Goal: Transaction & Acquisition: Obtain resource

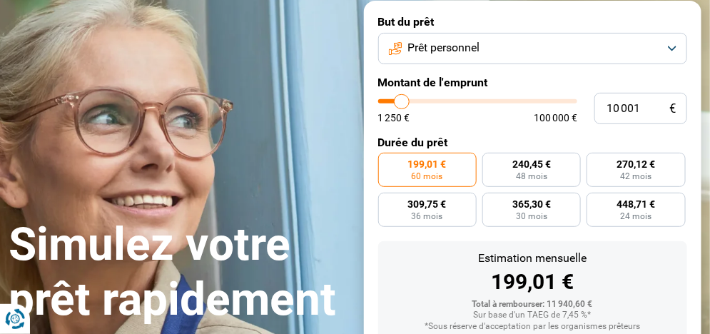
scroll to position [105, 0]
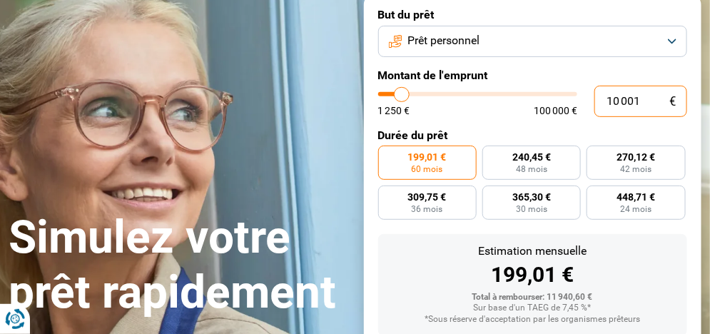
drag, startPoint x: 639, startPoint y: 100, endPoint x: 589, endPoint y: 104, distance: 50.1
click at [589, 104] on div "10 001 € 1 250 € 100 000 €" at bounding box center [533, 101] width 310 height 31
type input "2"
type input "1250"
type input "25"
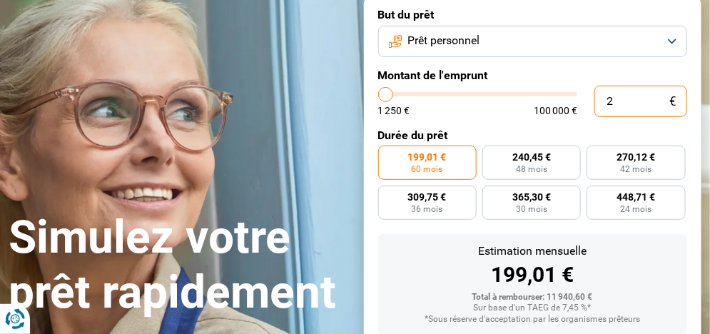
type input "1250"
type input "250"
type input "1250"
type input "2 500"
type input "2500"
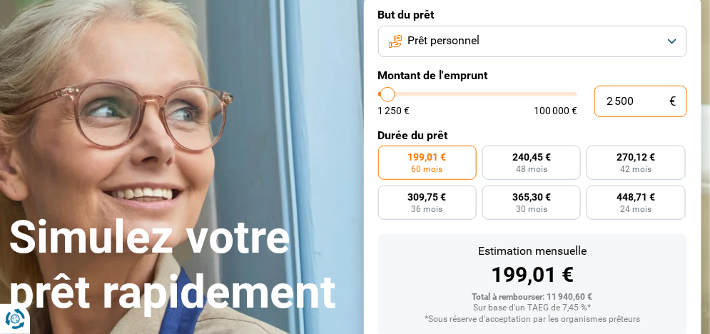
radio input "true"
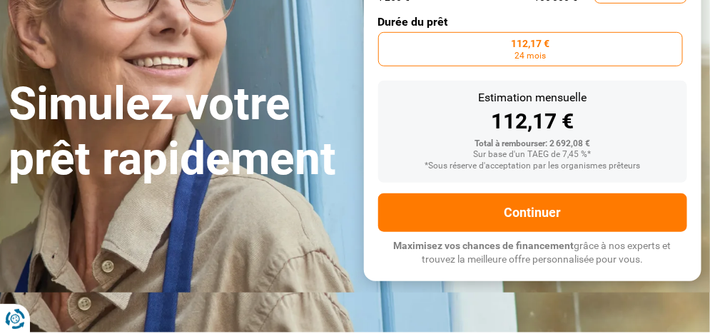
scroll to position [240, 0]
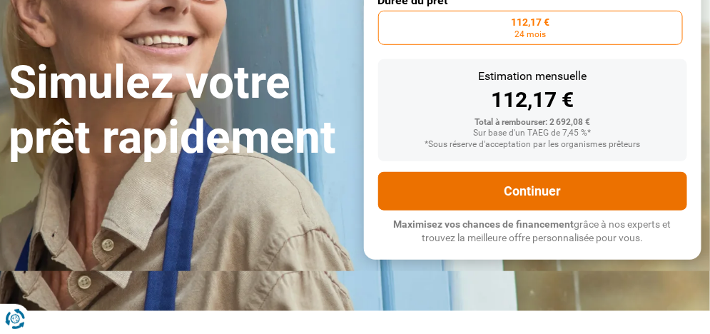
type input "2 500"
click at [537, 199] on button "Continuer" at bounding box center [533, 191] width 310 height 39
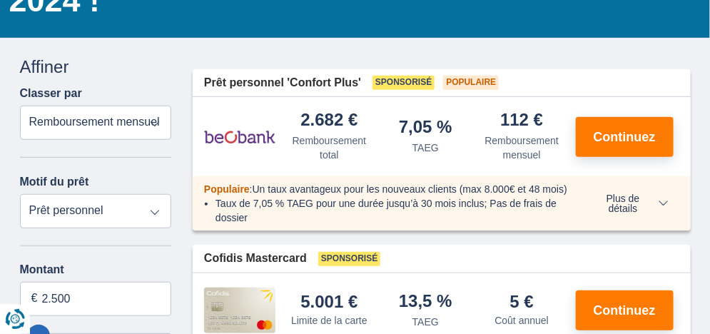
scroll to position [178, 0]
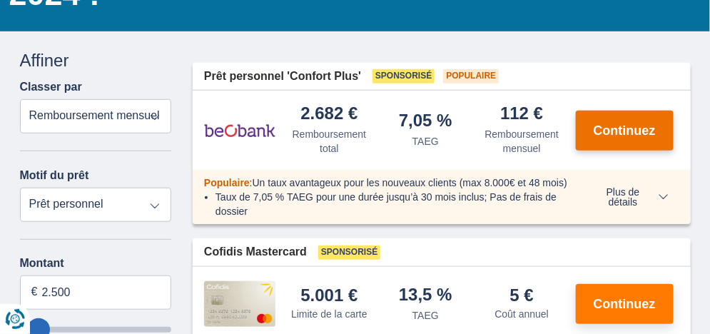
click at [623, 133] on span "Continuez" at bounding box center [625, 130] width 62 height 13
